Goal: Task Accomplishment & Management: Manage account settings

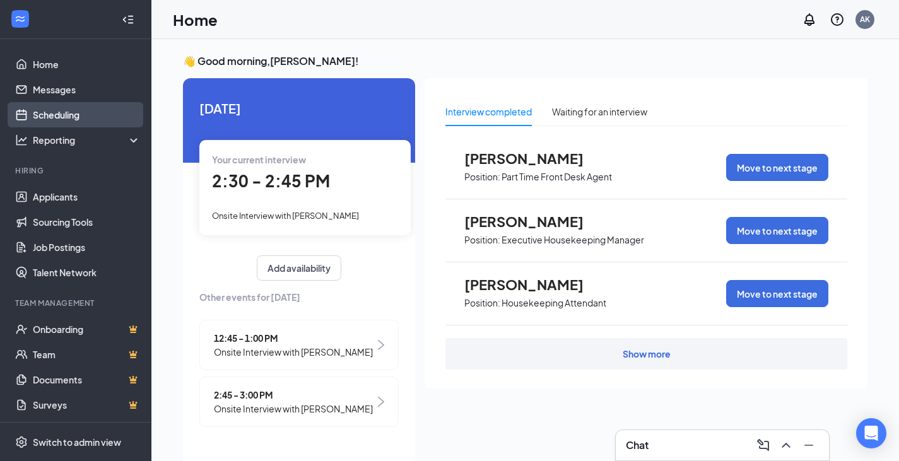
click at [78, 114] on link "Scheduling" at bounding box center [87, 114] width 108 height 25
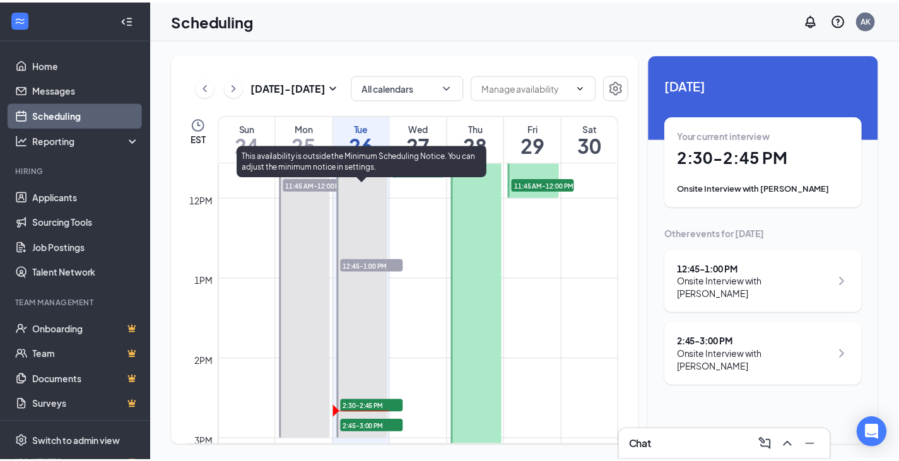
scroll to position [936, 0]
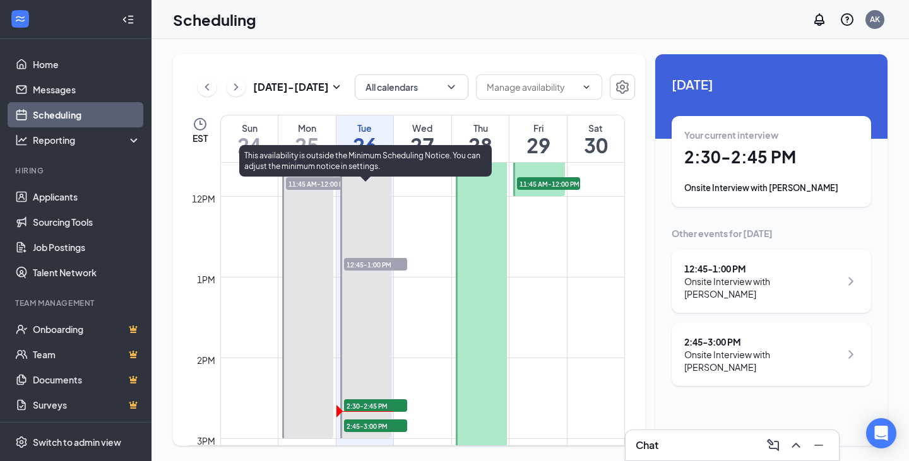
click at [366, 268] on span "12:45-1:00 PM" at bounding box center [375, 264] width 63 height 13
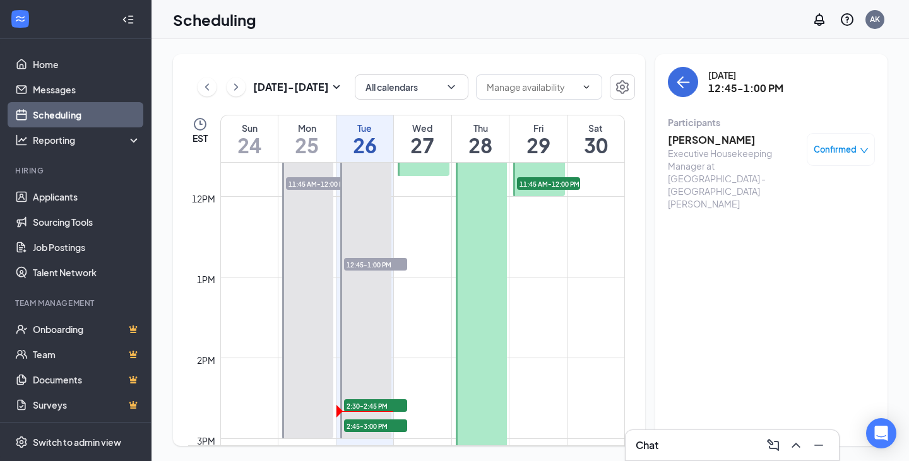
drag, startPoint x: 828, startPoint y: 148, endPoint x: 829, endPoint y: 155, distance: 6.3
click at [829, 148] on span "Confirmed" at bounding box center [835, 149] width 43 height 13
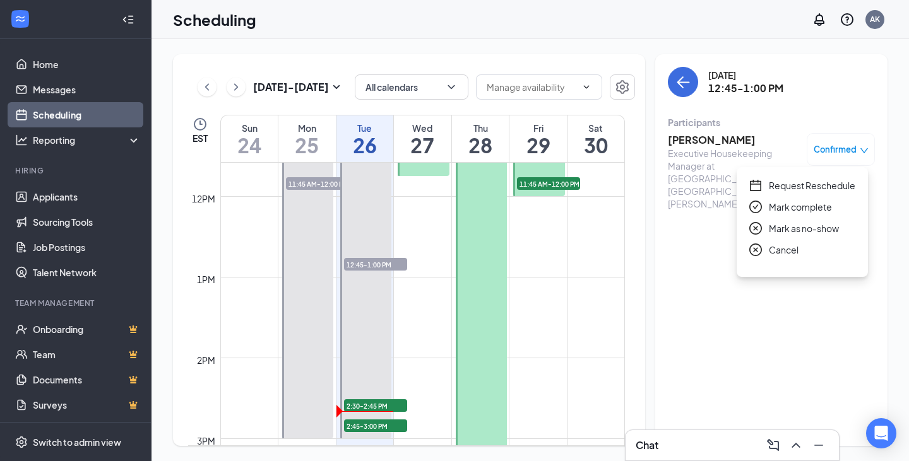
click at [788, 228] on span "Mark as no-show" at bounding box center [804, 229] width 70 height 14
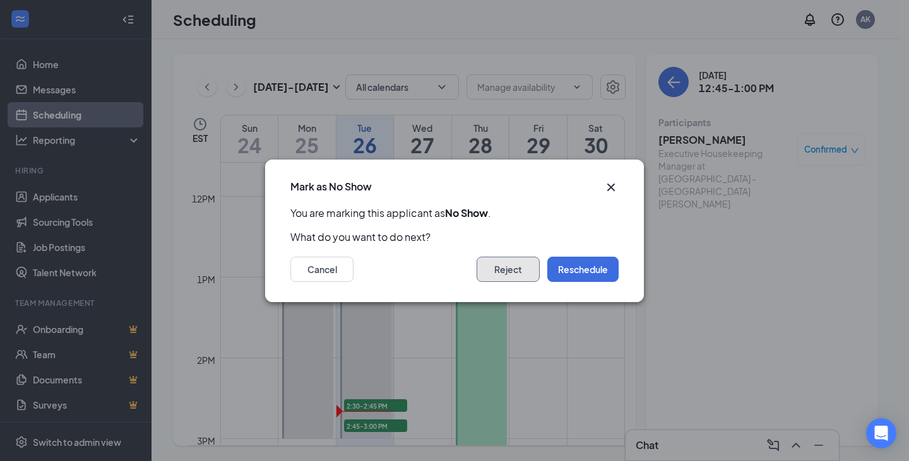
click at [502, 279] on button "Reject" at bounding box center [508, 269] width 63 height 25
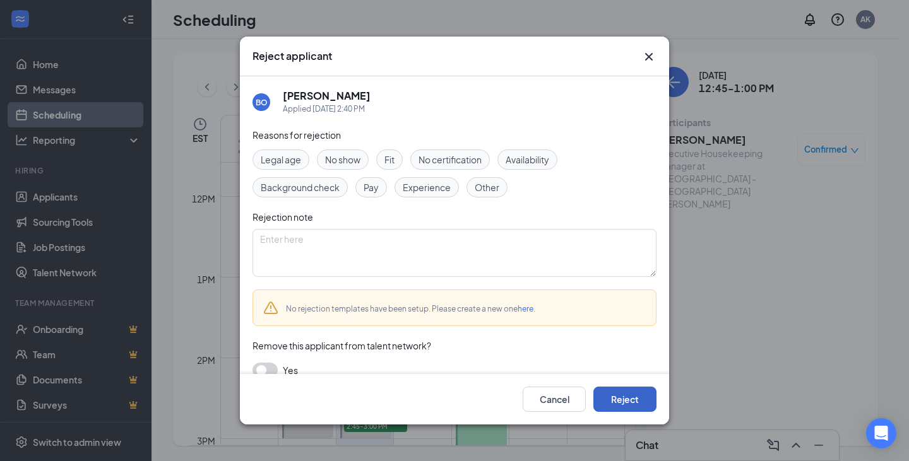
click at [647, 401] on button "Reject" at bounding box center [624, 399] width 63 height 25
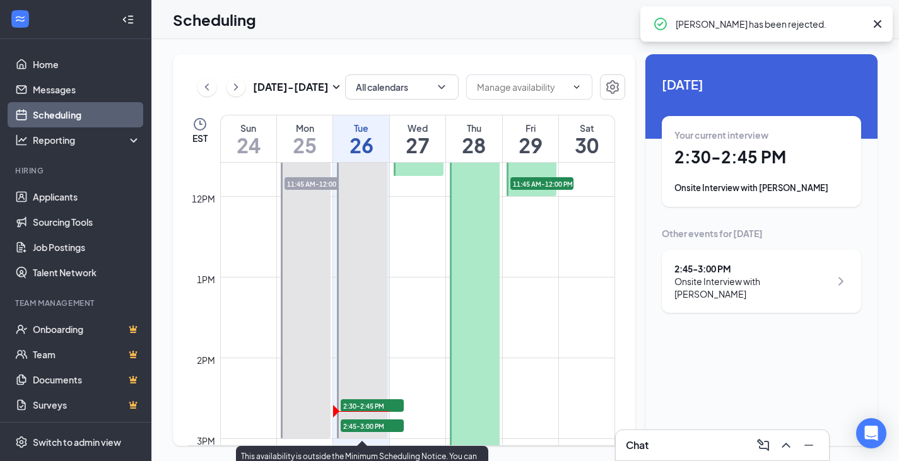
click at [376, 404] on span "2:30-2:45 PM" at bounding box center [372, 406] width 63 height 13
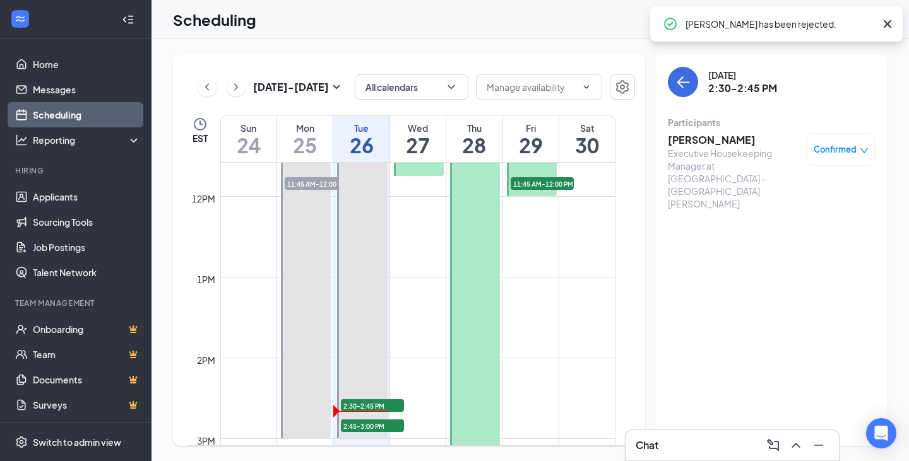
click at [825, 150] on span "Confirmed" at bounding box center [835, 149] width 43 height 13
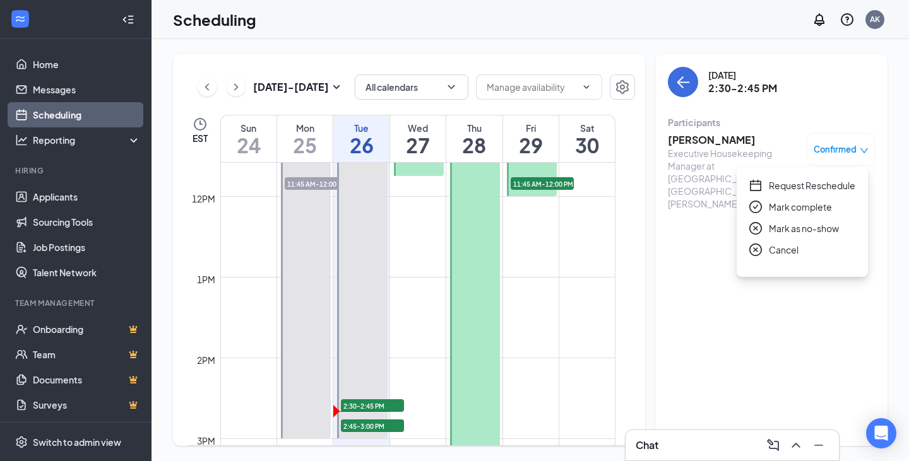
click at [779, 227] on span "Mark as no-show" at bounding box center [804, 229] width 70 height 14
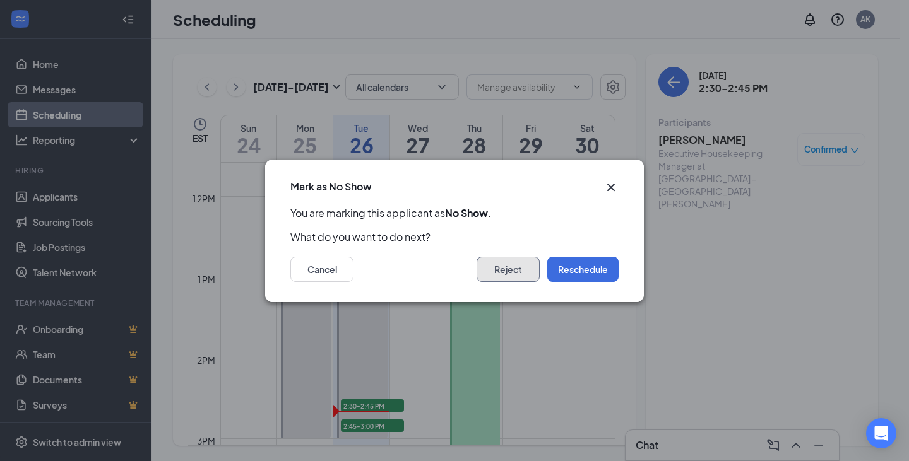
click at [502, 273] on button "Reject" at bounding box center [508, 269] width 63 height 25
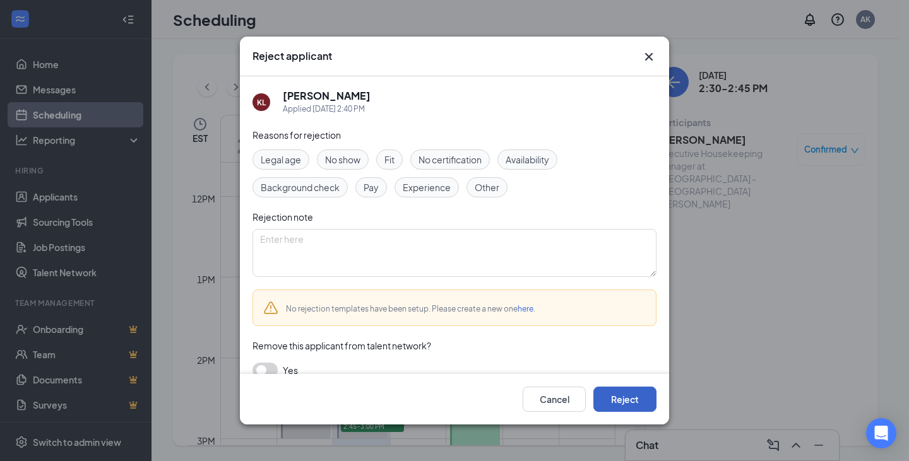
click at [603, 400] on button "Reject" at bounding box center [624, 399] width 63 height 25
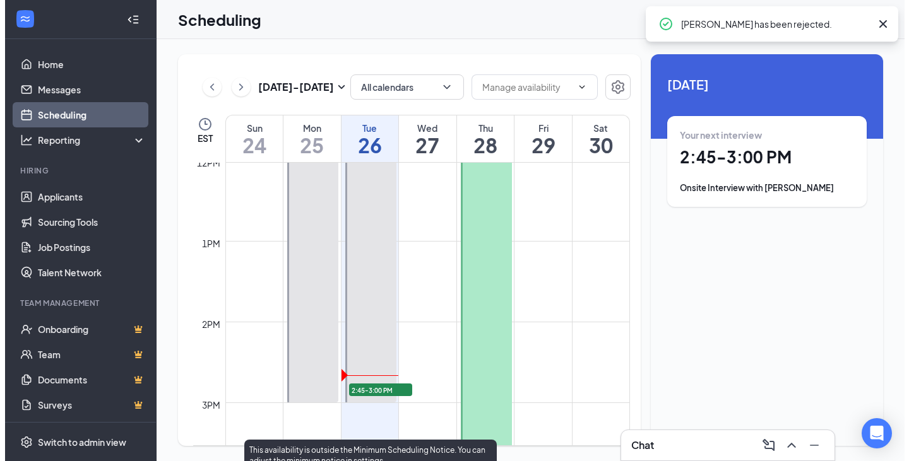
scroll to position [999, 0]
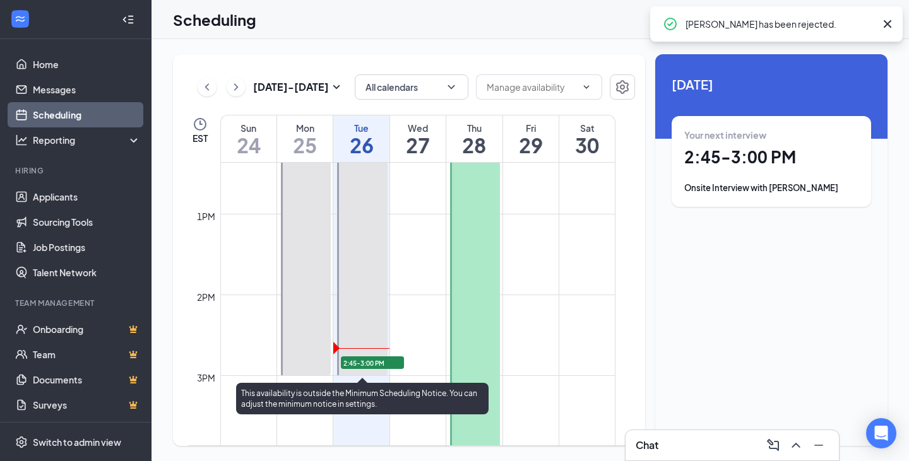
click at [357, 360] on span "2:45-3:00 PM" at bounding box center [372, 363] width 63 height 13
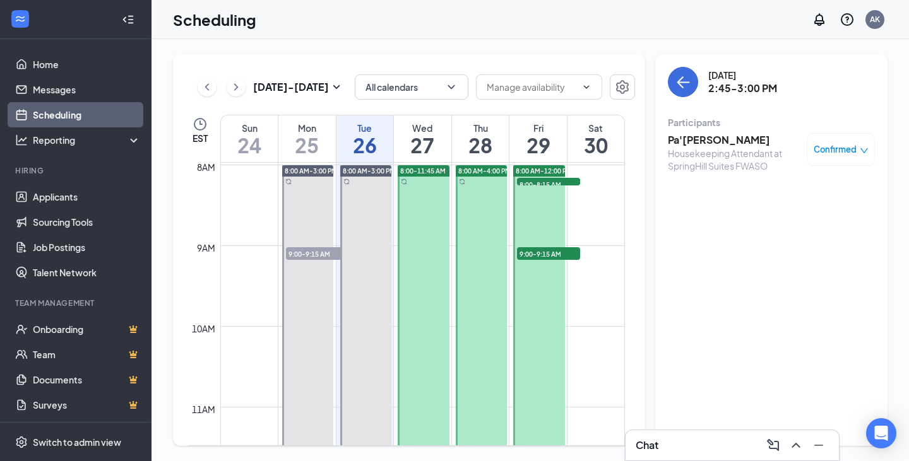
scroll to position [620, 0]
